Goal: Information Seeking & Learning: Learn about a topic

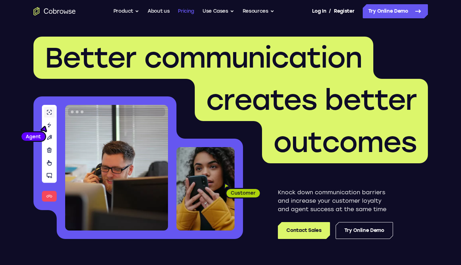
click at [183, 12] on link "Pricing" at bounding box center [186, 11] width 16 height 14
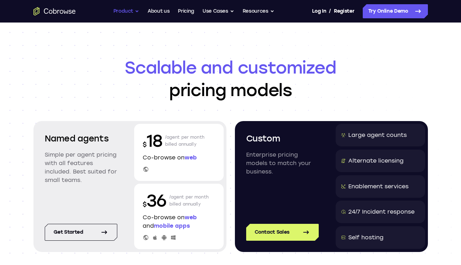
click at [133, 13] on button "Product" at bounding box center [126, 11] width 26 height 14
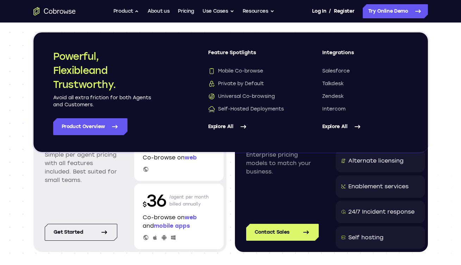
click at [440, 46] on header "Scalable and customized pricing models Named agents Simple per agent pricing wi…" at bounding box center [230, 168] width 451 height 291
